Goal: Entertainment & Leisure: Consume media (video, audio)

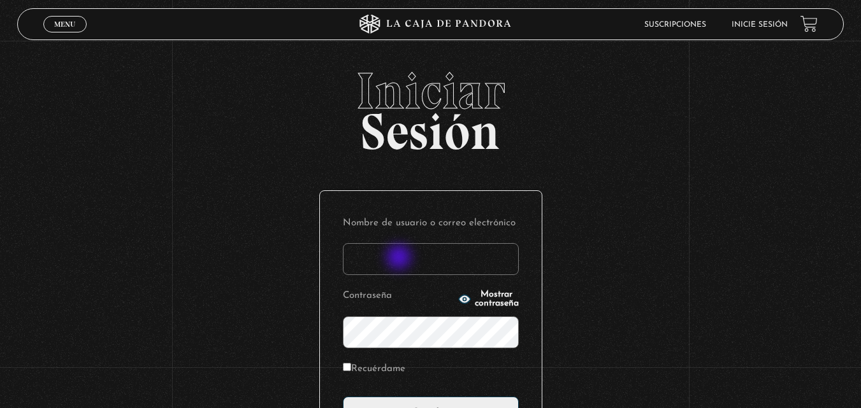
click at [400, 259] on input "Nombre de usuario o correo electrónico" at bounding box center [431, 259] width 176 height 32
type input "LAURA"
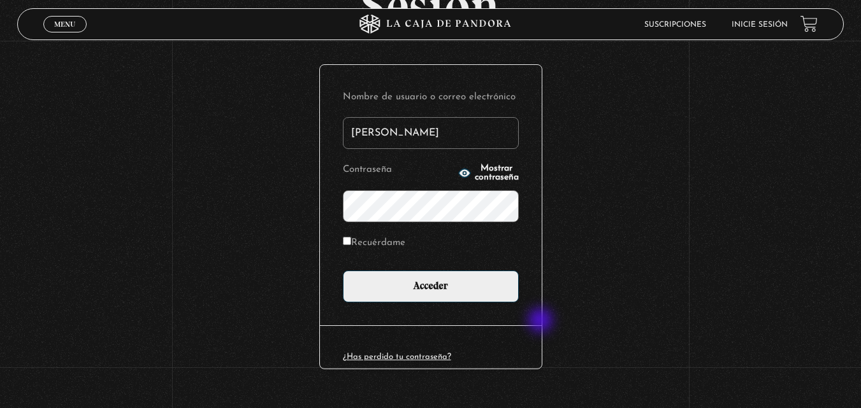
scroll to position [151, 0]
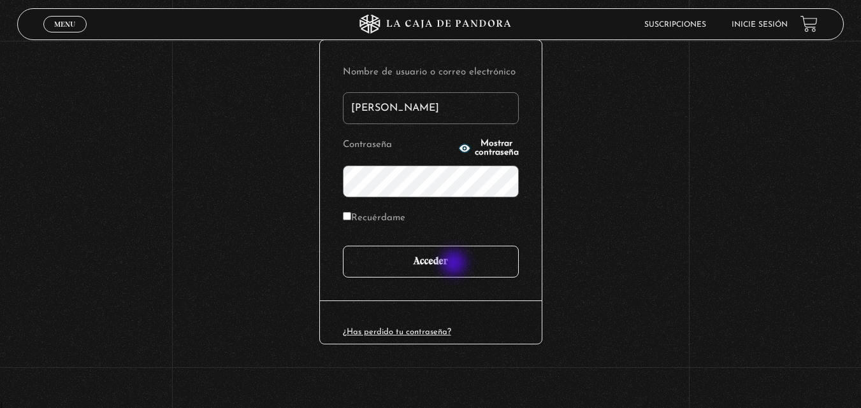
click at [455, 263] on input "Acceder" at bounding box center [431, 262] width 176 height 32
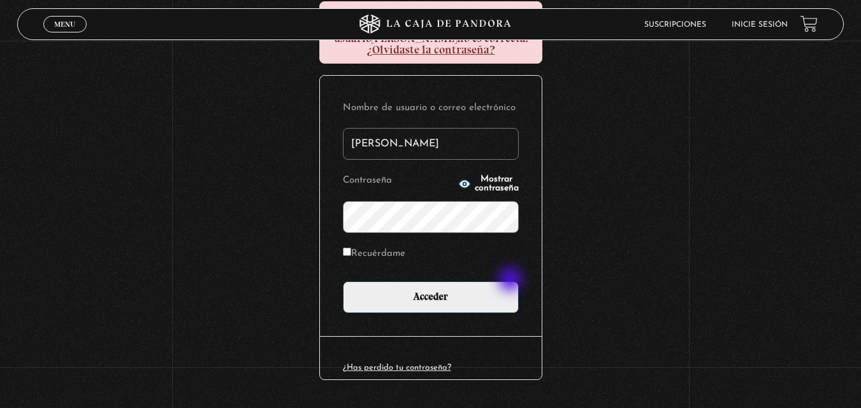
scroll to position [191, 0]
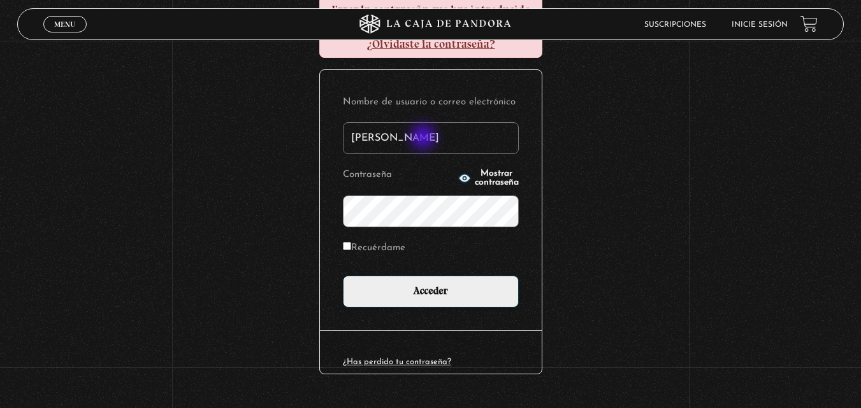
click at [425, 138] on input "LAURA" at bounding box center [431, 138] width 176 height 32
type input "[PERSON_NAME]"
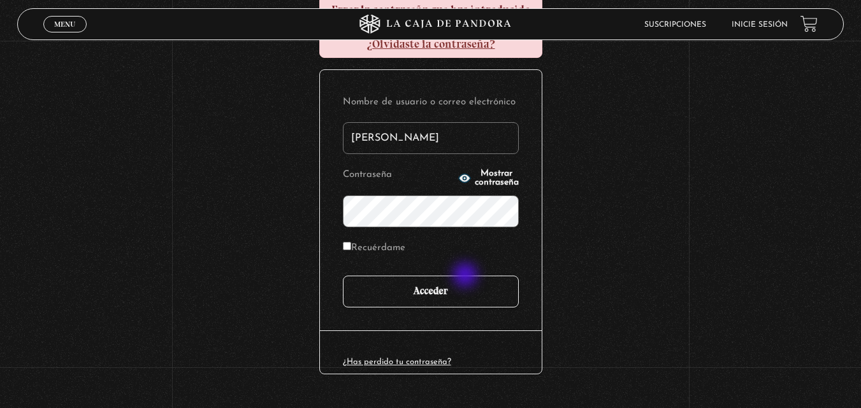
click at [466, 277] on input "Acceder" at bounding box center [431, 292] width 176 height 32
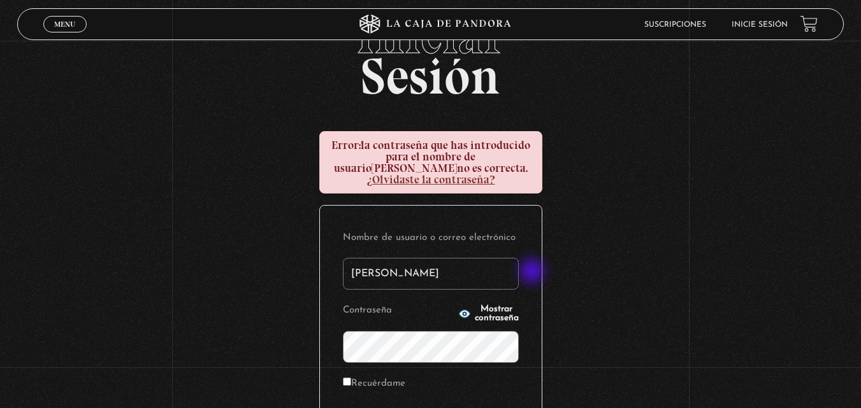
scroll to position [127, 0]
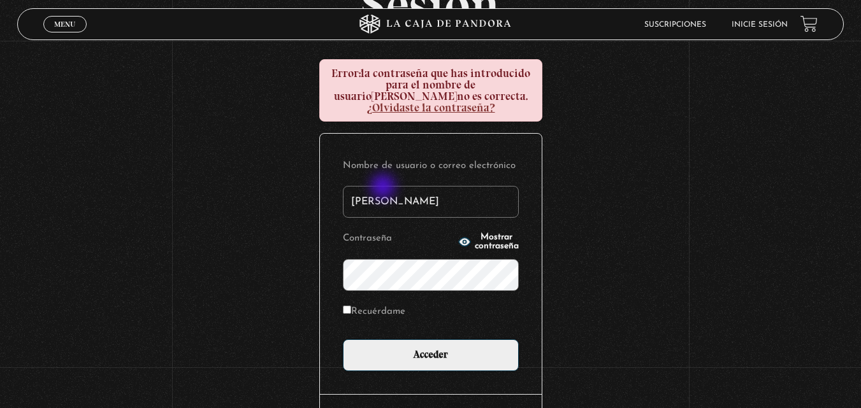
click at [384, 189] on input "[PERSON_NAME]" at bounding box center [431, 202] width 176 height 32
type input "LAUCB"
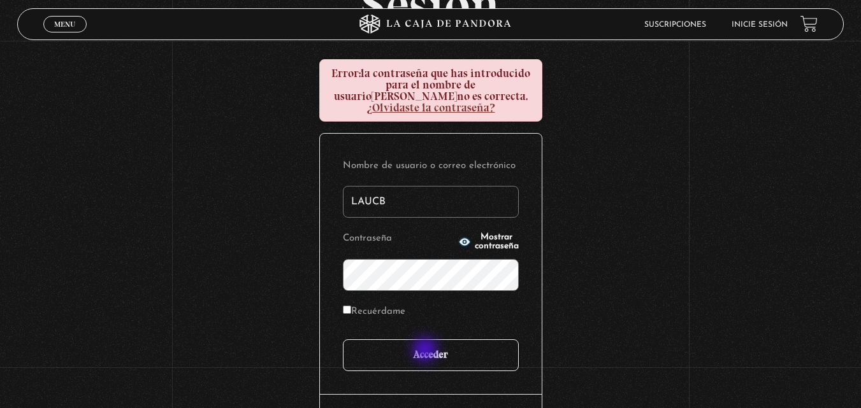
click at [427, 349] on input "Acceder" at bounding box center [431, 355] width 176 height 32
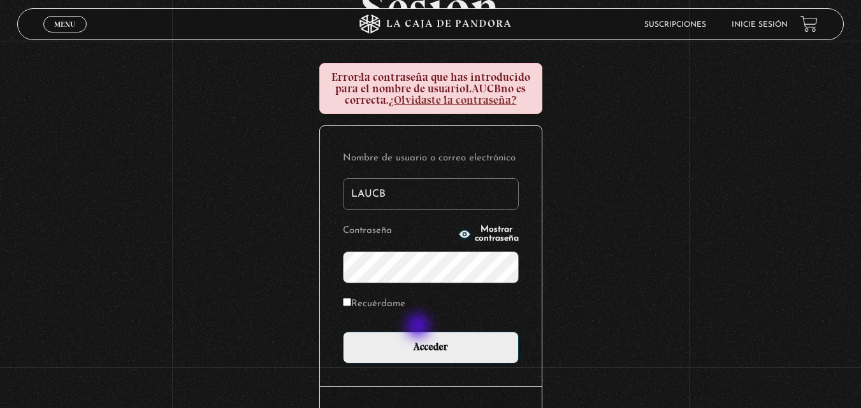
scroll to position [127, 0]
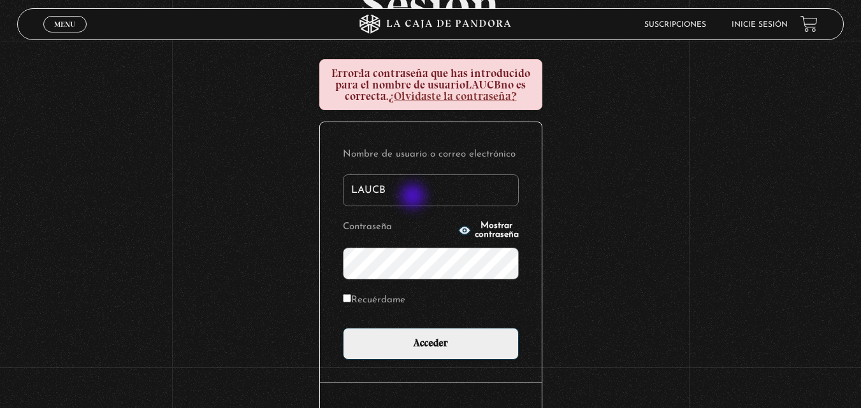
click at [414, 197] on input "LAUCB" at bounding box center [431, 191] width 176 height 32
type input "LauCB"
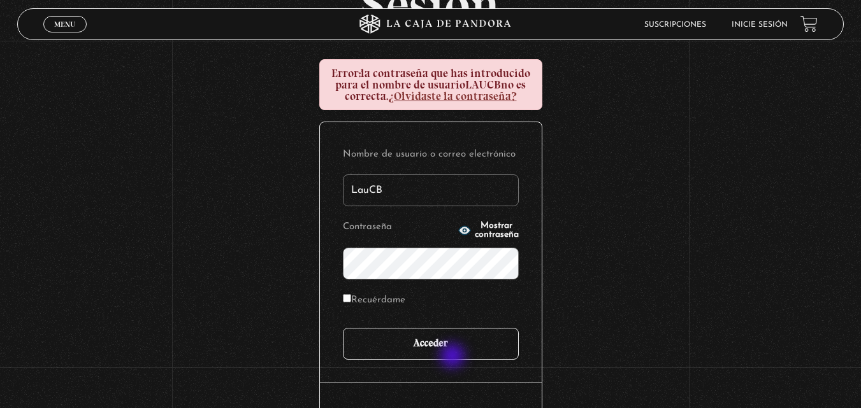
click at [454, 355] on input "Acceder" at bounding box center [431, 344] width 176 height 32
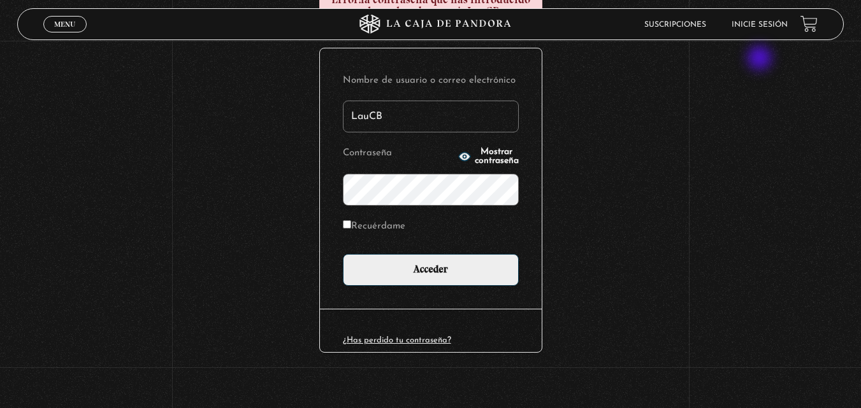
scroll to position [210, 0]
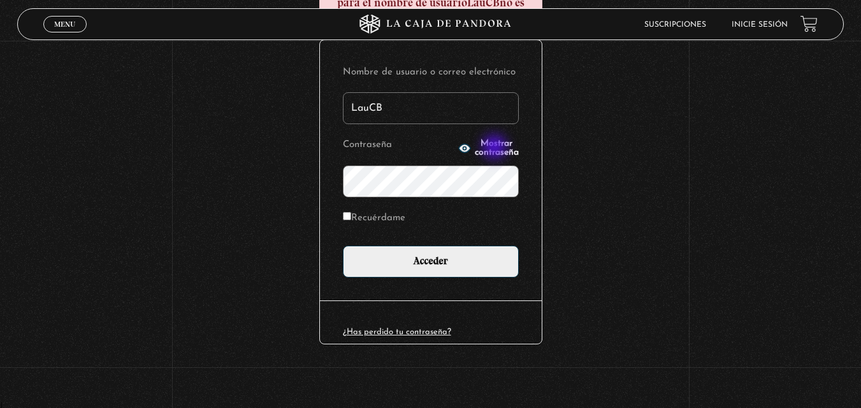
click at [496, 148] on span "Mostrar contraseña" at bounding box center [497, 148] width 44 height 18
click at [500, 146] on span "Ocultar contraseña" at bounding box center [497, 148] width 44 height 18
click at [343, 246] on input "Acceder" at bounding box center [431, 262] width 176 height 32
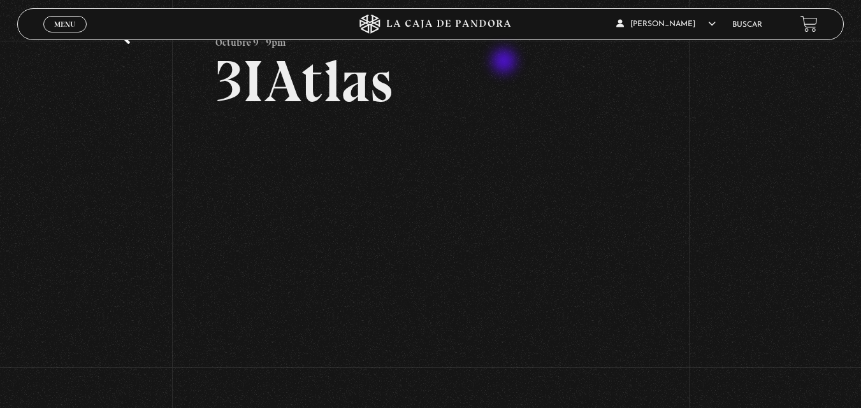
scroll to position [191, 0]
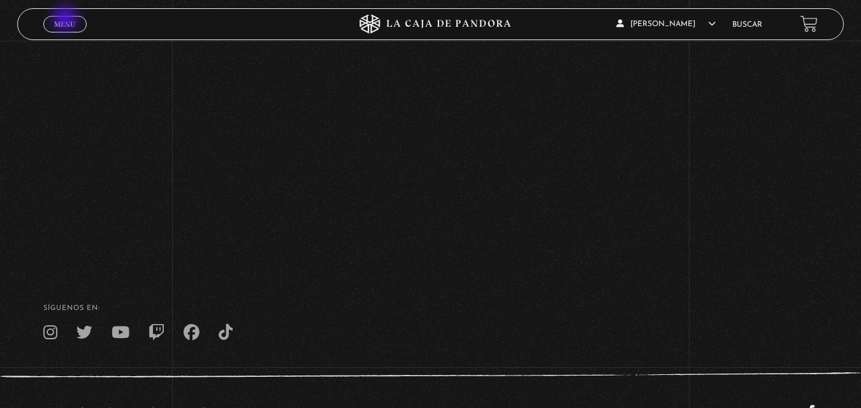
click at [67, 22] on span "Menu" at bounding box center [64, 24] width 21 height 8
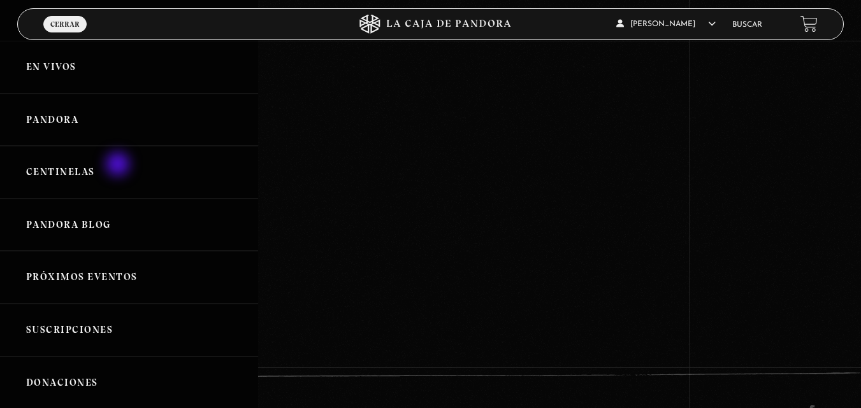
click at [116, 170] on link "Centinelas" at bounding box center [129, 172] width 258 height 53
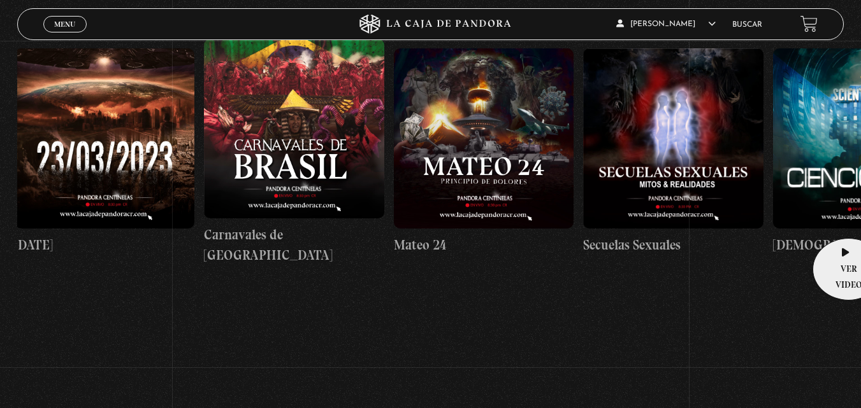
scroll to position [0, 8344]
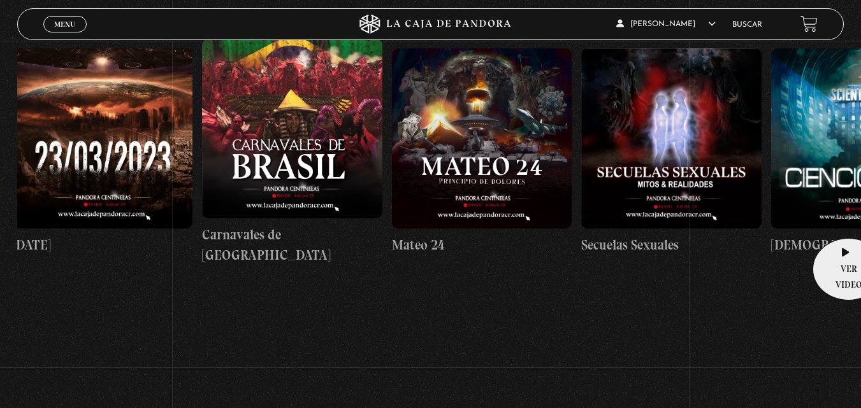
click at [315, 125] on figure at bounding box center [292, 129] width 180 height 180
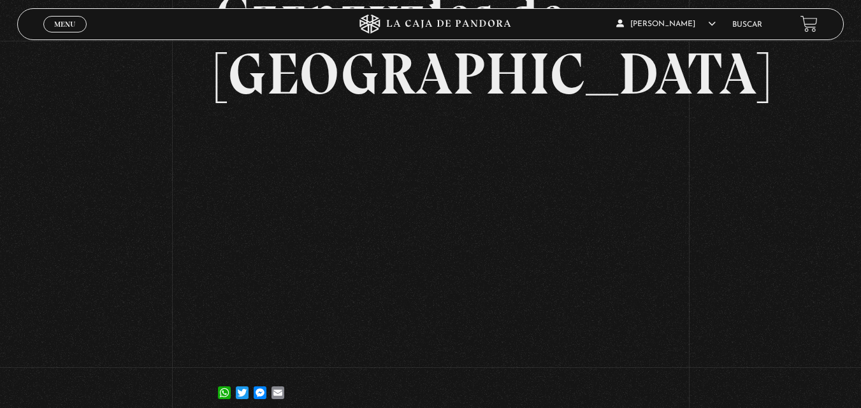
scroll to position [122, 0]
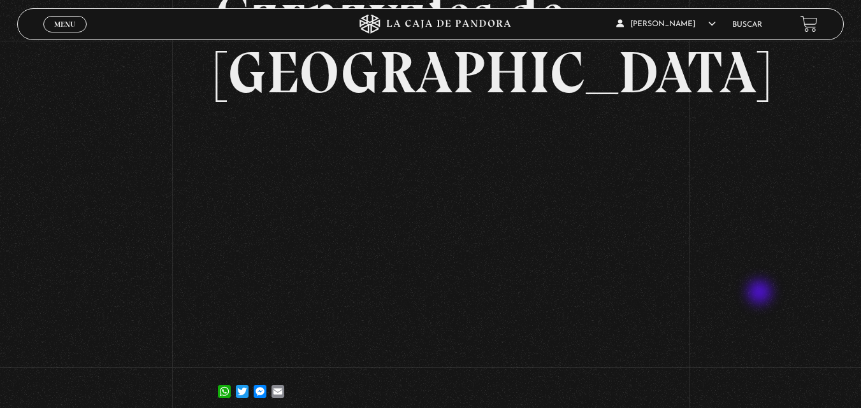
drag, startPoint x: 769, startPoint y: 303, endPoint x: 727, endPoint y: 426, distance: 129.9
click at [727, 408] on html "ingresar al sitio Ver Video Más Información Solicitar Por favor coloque su disp…" at bounding box center [430, 247] width 861 height 738
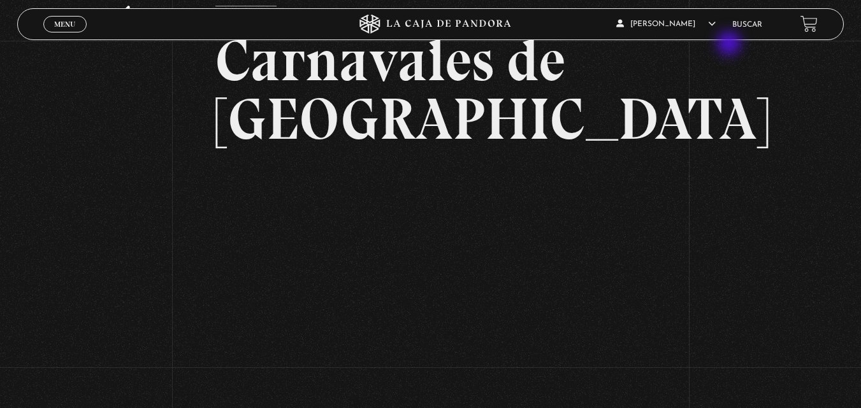
scroll to position [255, 0]
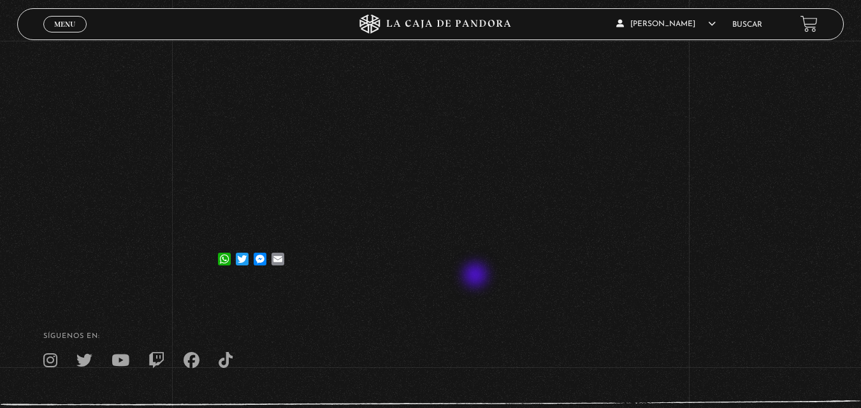
click at [478, 276] on article "7 marzo, 2023 Carnavales de Brasil WhatsApp Twitter Messenger Email" at bounding box center [429, 51] width 429 height 449
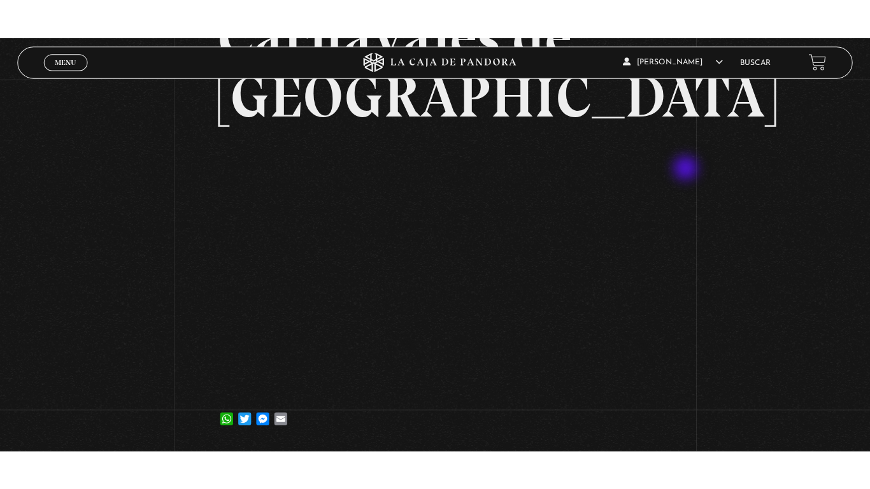
scroll to position [127, 0]
